Goal: Check status: Check status

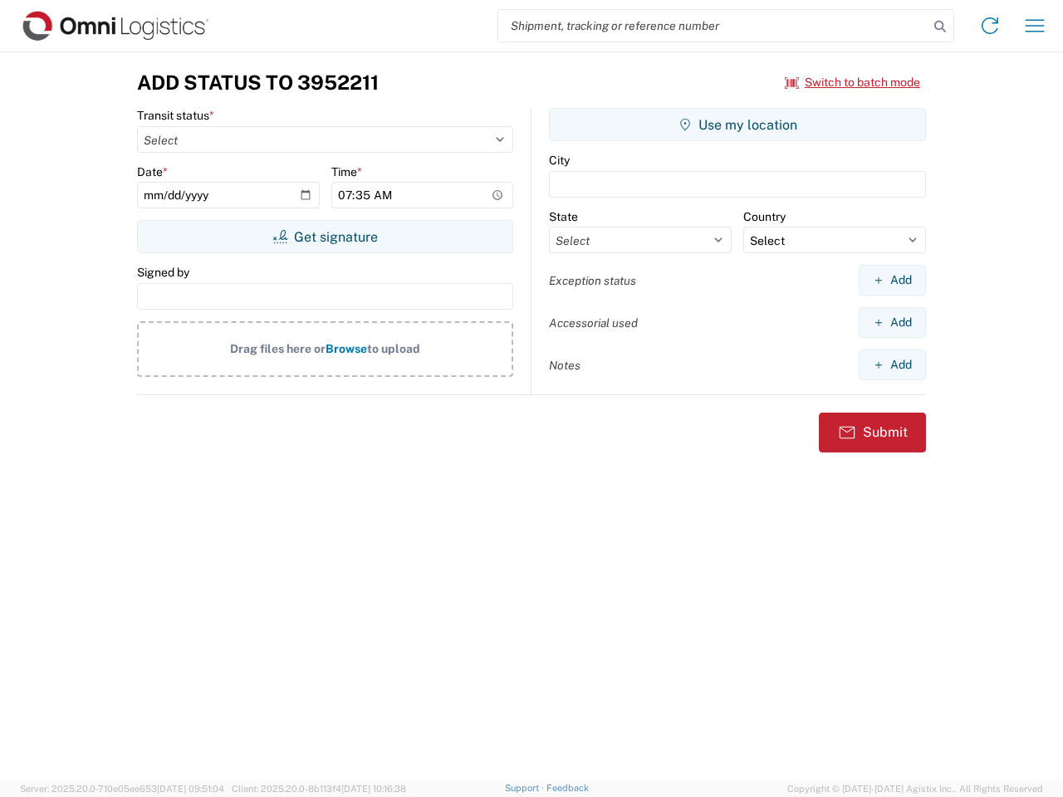
click at [713, 26] on input "search" at bounding box center [713, 26] width 430 height 32
click at [940, 27] on icon at bounding box center [939, 26] width 23 height 23
click at [990, 26] on icon at bounding box center [990, 25] width 27 height 27
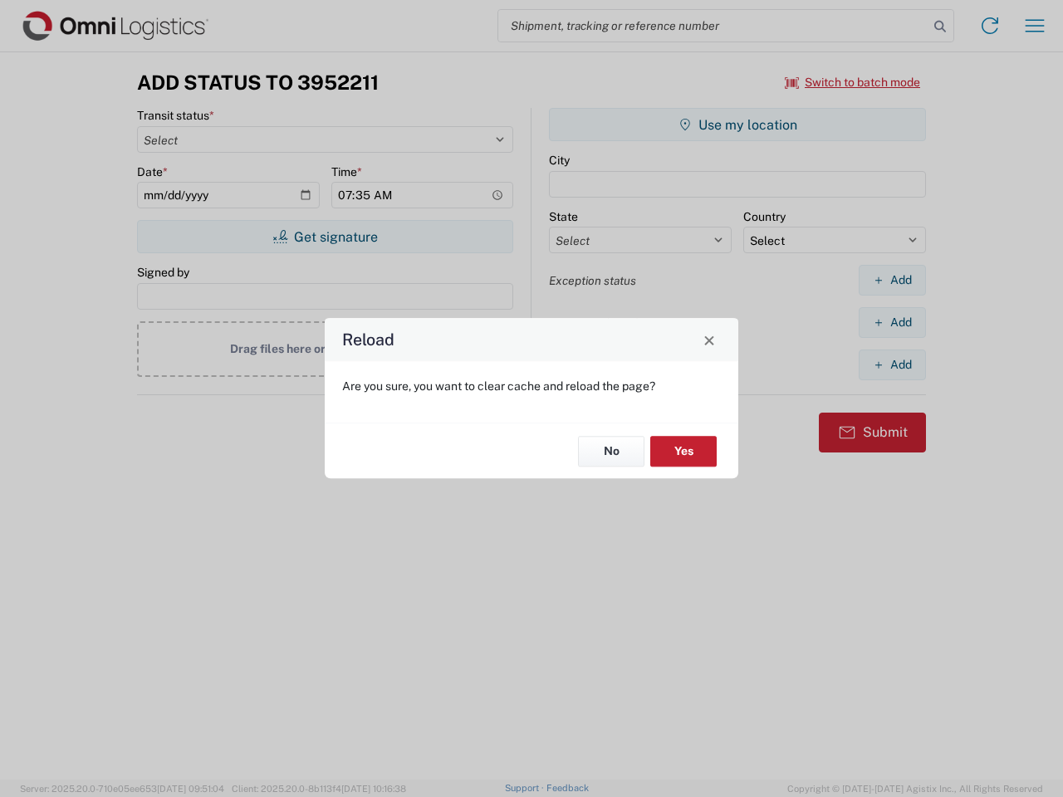
click at [853, 82] on div "Reload Are you sure, you want to clear cache and reload the page? No Yes" at bounding box center [531, 398] width 1063 height 797
click at [325, 237] on div "Reload Are you sure, you want to clear cache and reload the page? No Yes" at bounding box center [531, 398] width 1063 height 797
click at [737, 125] on div "Reload Are you sure, you want to clear cache and reload the page? No Yes" at bounding box center [531, 398] width 1063 height 797
click at [892, 280] on div "Reload Are you sure, you want to clear cache and reload the page? No Yes" at bounding box center [531, 398] width 1063 height 797
click at [892, 322] on div "Reload Are you sure, you want to clear cache and reload the page? No Yes" at bounding box center [531, 398] width 1063 height 797
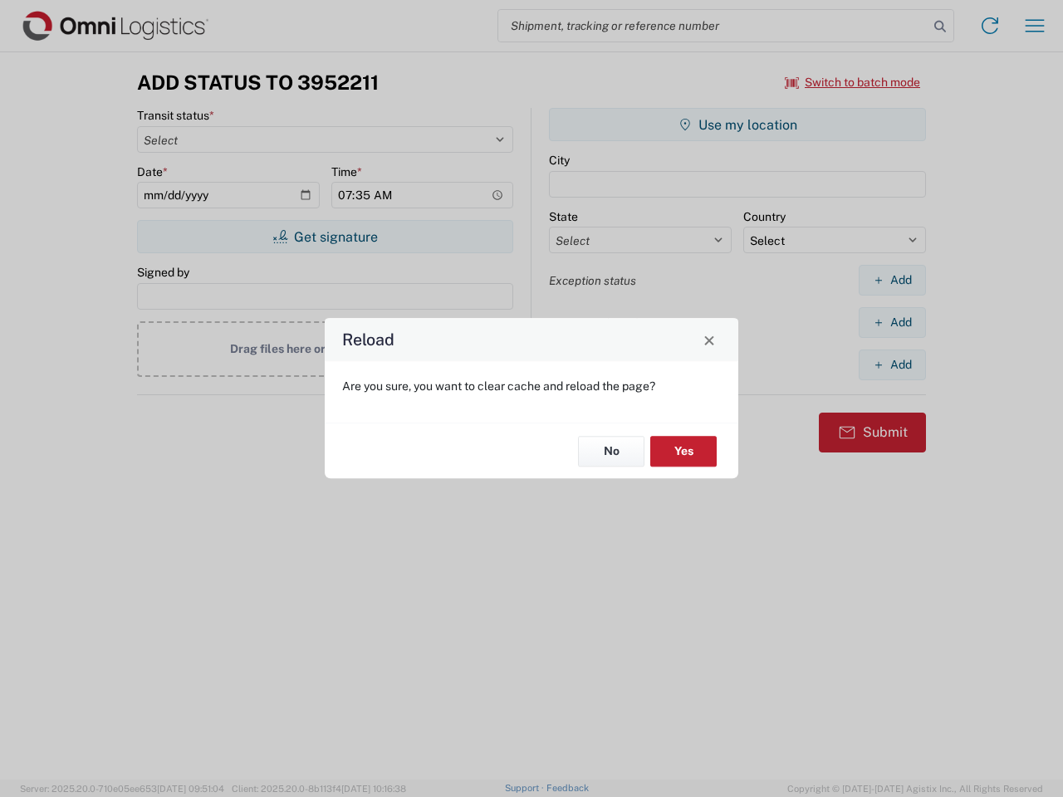
click at [892, 365] on div "Reload Are you sure, you want to clear cache and reload the page? No Yes" at bounding box center [531, 398] width 1063 height 797
